Goal: Use online tool/utility: Use online tool/utility

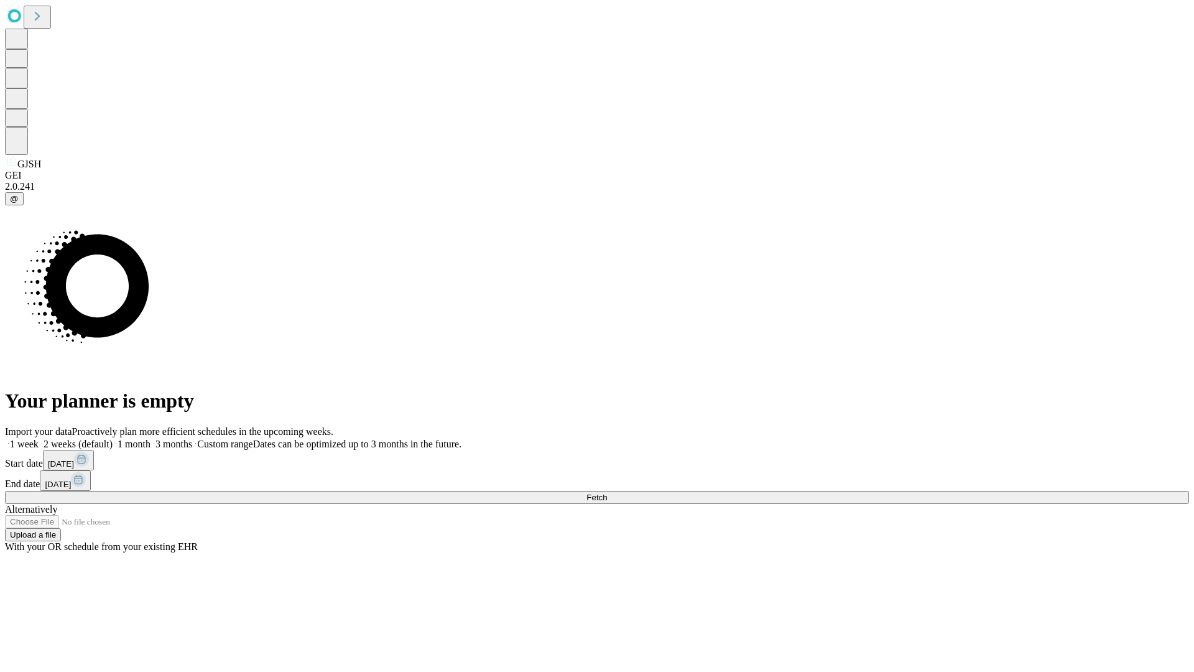
click at [607, 492] on span "Fetch" at bounding box center [596, 496] width 21 height 9
